Goal: Task Accomplishment & Management: Manage account settings

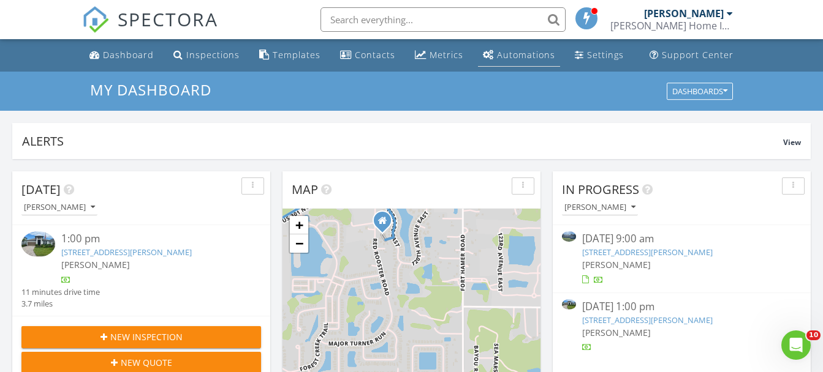
click at [515, 61] on link "Automations" at bounding box center [519, 55] width 82 height 23
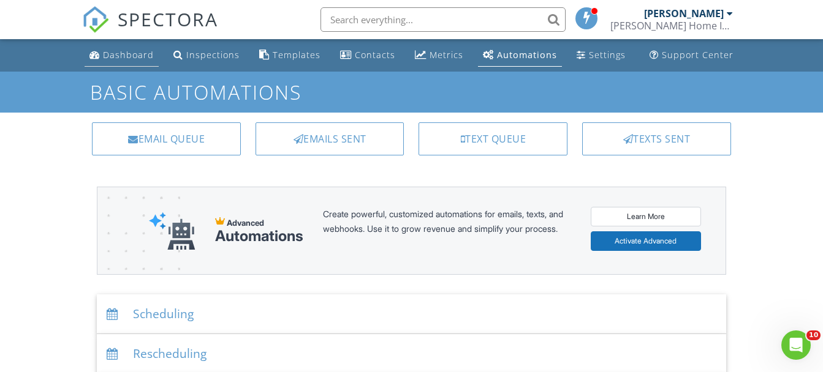
click at [153, 51] on link "Dashboard" at bounding box center [122, 55] width 74 height 23
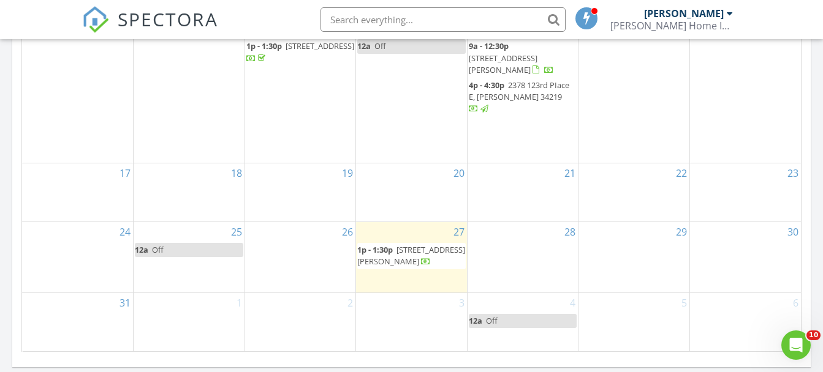
scroll to position [775, 0]
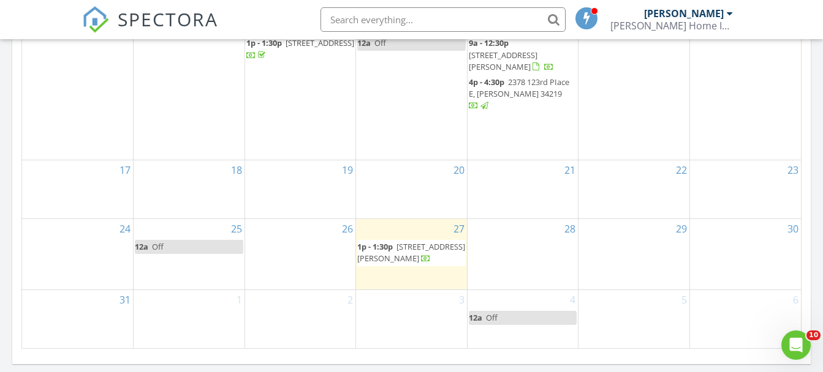
click at [391, 243] on span "3606 Wild Blossom Pl, Parrish 34219" at bounding box center [411, 252] width 108 height 23
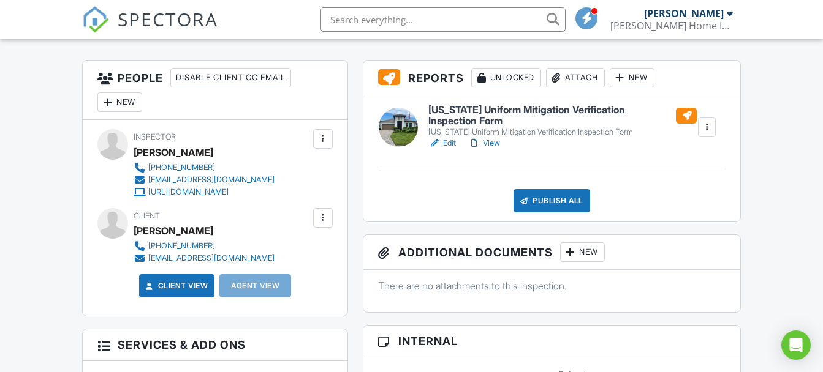
click at [449, 140] on link "Edit" at bounding box center [442, 143] width 28 height 12
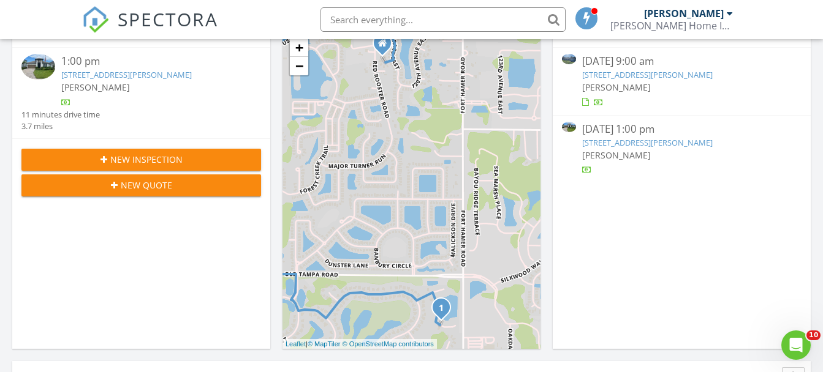
scroll to position [181, 0]
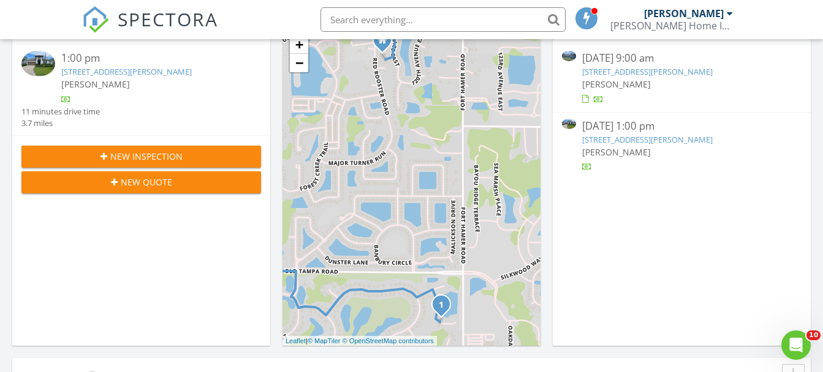
click at [629, 134] on link "3606 Wild Blossom Pl, Parrish, FL 34219" at bounding box center [647, 139] width 130 height 11
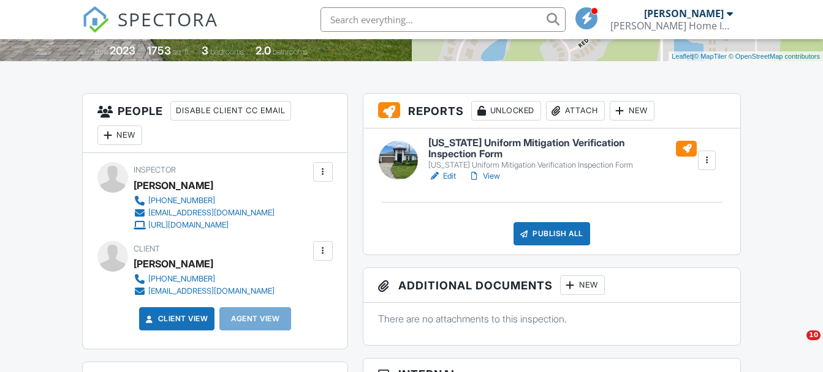
click at [553, 230] on div "Publish All" at bounding box center [551, 233] width 77 height 23
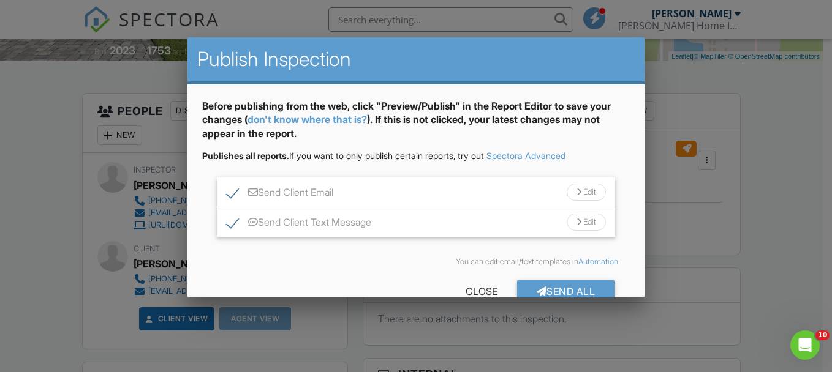
click at [583, 191] on div "Edit" at bounding box center [586, 192] width 39 height 17
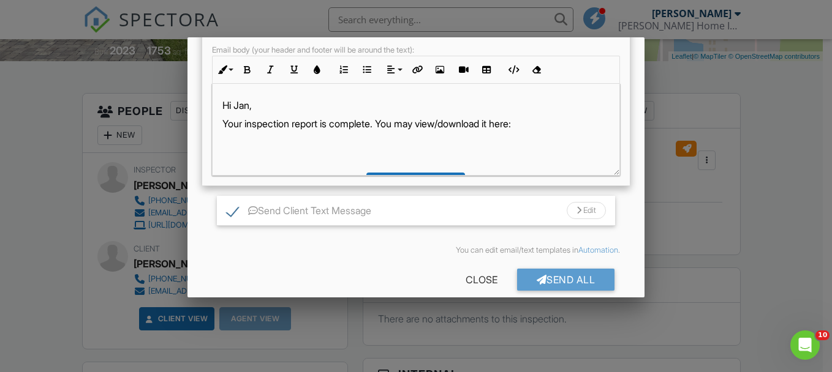
scroll to position [255, 0]
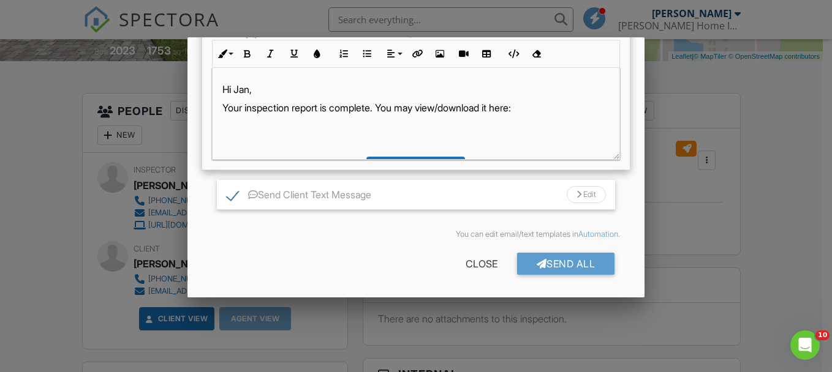
click at [572, 189] on div "Edit" at bounding box center [586, 194] width 39 height 17
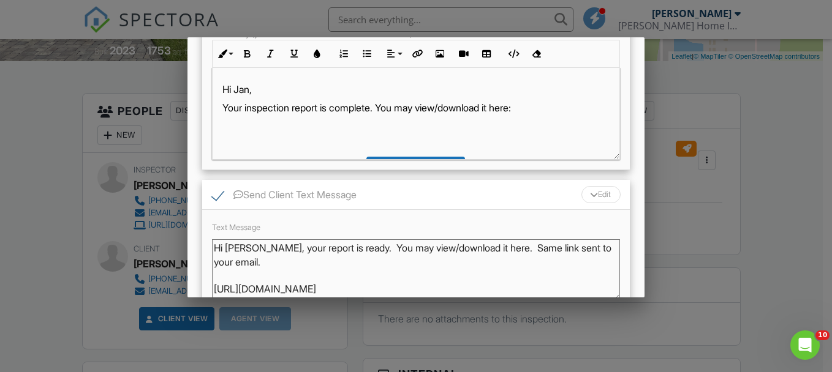
scroll to position [366, 0]
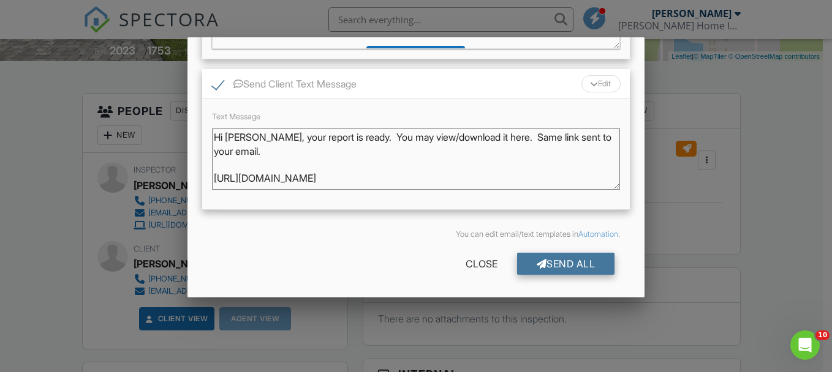
click at [574, 264] on div "Send All" at bounding box center [566, 264] width 98 height 22
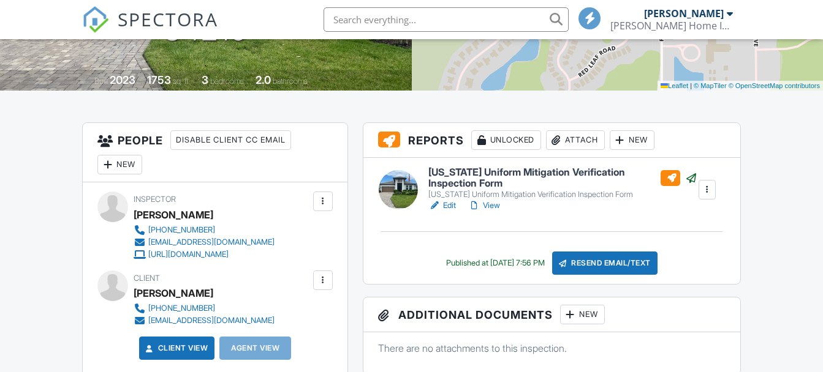
scroll to position [266, 0]
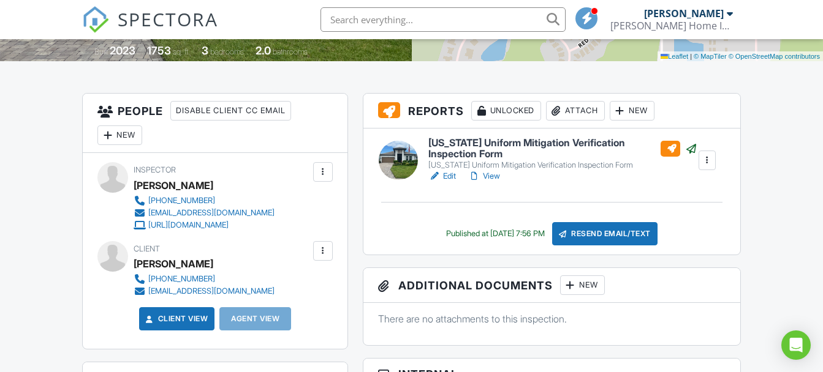
click at [490, 199] on div "[US_STATE] Uniform Mitigation Verification Inspection Form [US_STATE] Uniform M…" at bounding box center [551, 192] width 377 height 126
click at [496, 175] on link "View" at bounding box center [484, 176] width 32 height 12
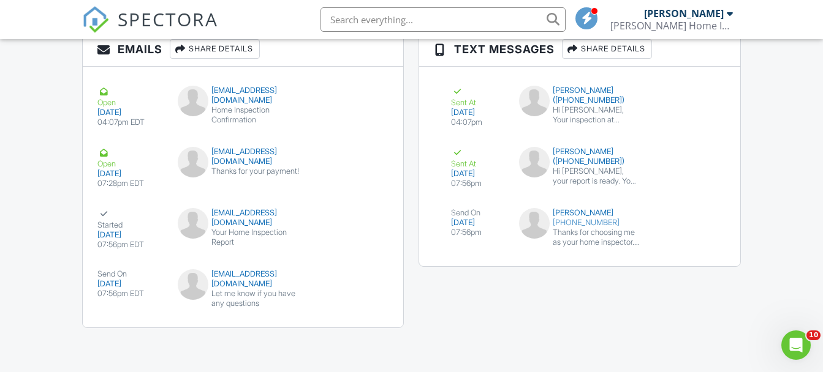
scroll to position [1468, 0]
